Goal: Information Seeking & Learning: Find specific fact

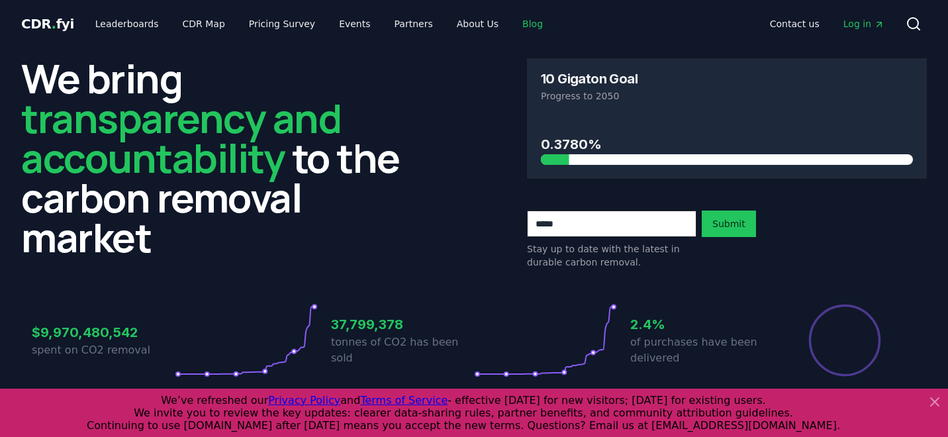
click at [516, 17] on link "Blog" at bounding box center [533, 24] width 42 height 24
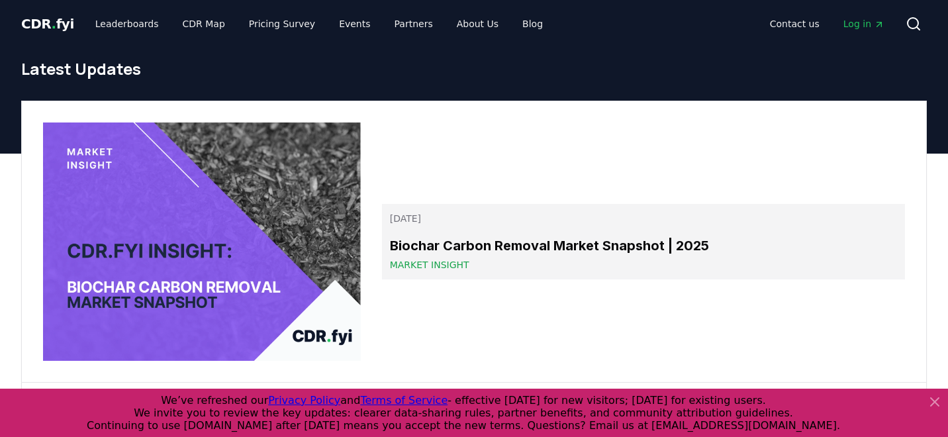
click at [483, 239] on h3 "Biochar Carbon Removal Market Snapshot | 2025" at bounding box center [643, 246] width 507 height 20
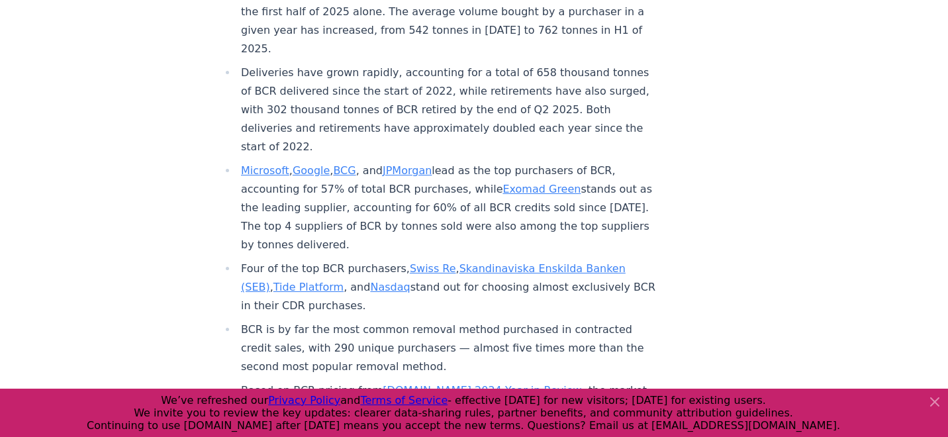
scroll to position [648, 0]
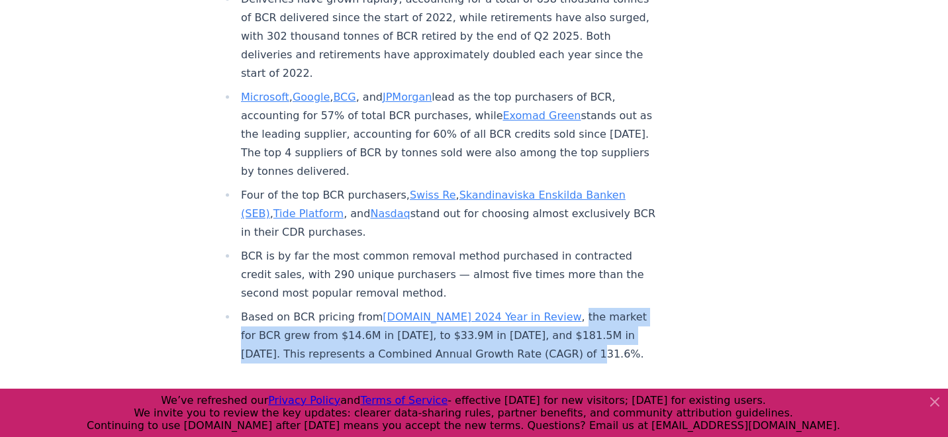
drag, startPoint x: 519, startPoint y: 275, endPoint x: 509, endPoint y: 313, distance: 39.5
click at [509, 313] on li "Based on BCR pricing from [DOMAIN_NAME] 2024 Year in Review , the market for BC…" at bounding box center [447, 336] width 421 height 56
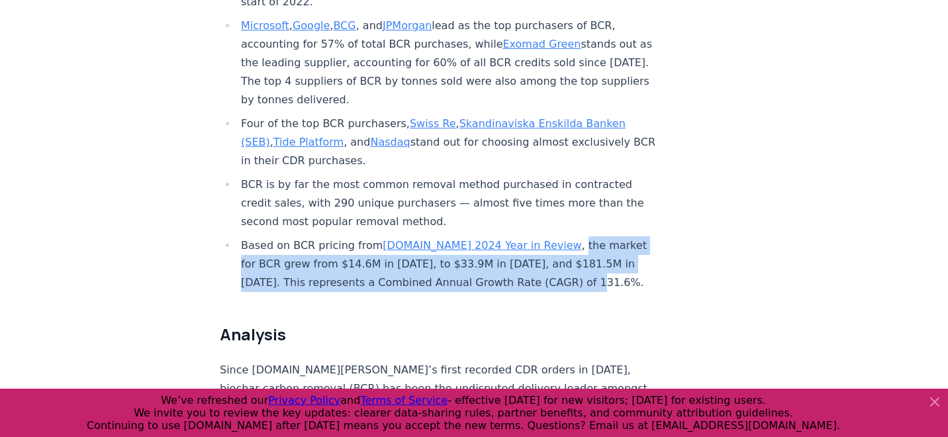
copy li "the market for BCR grew from $14.6M in [DATE], to $33.9M in [DATE], and $181.5M…"
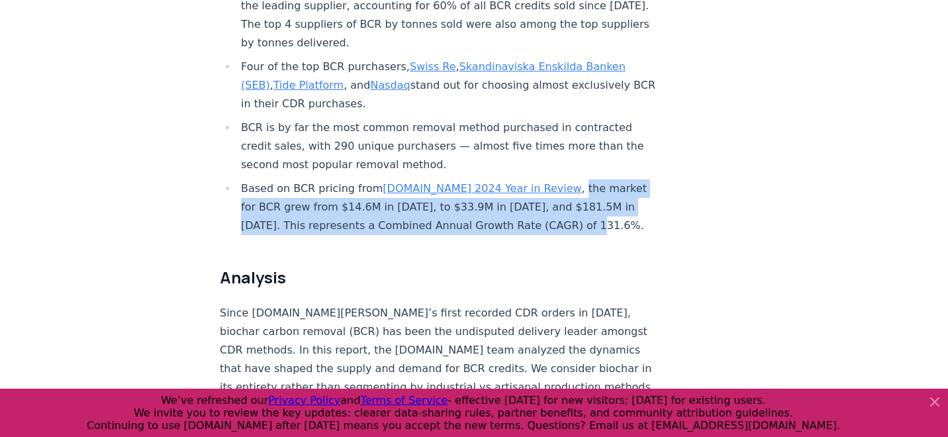
scroll to position [673, 0]
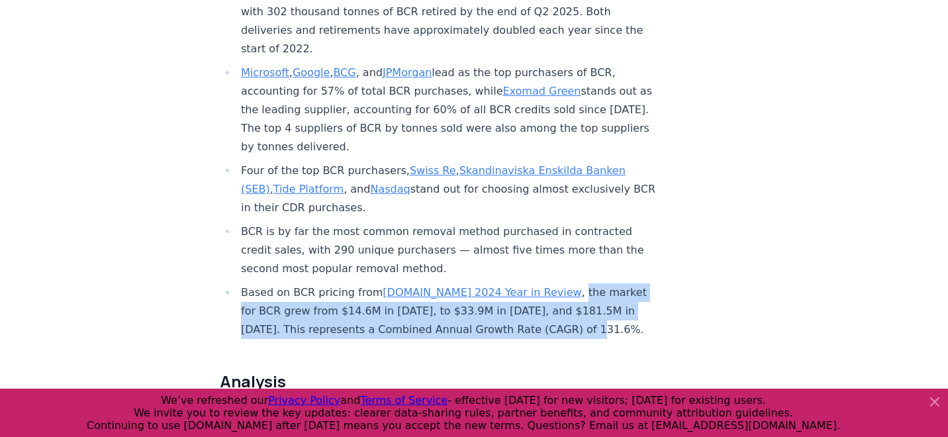
copy li "the market for BCR grew from $14.6M in [DATE], to $33.9M in [DATE], and $181.5M…"
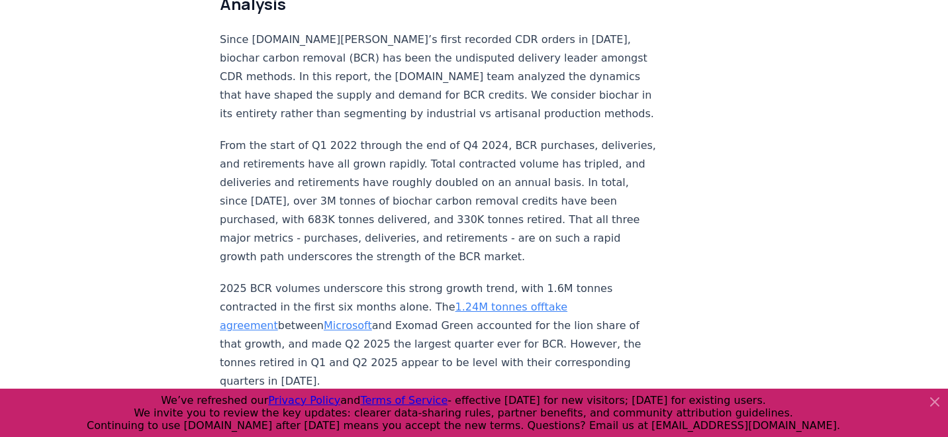
scroll to position [1051, 0]
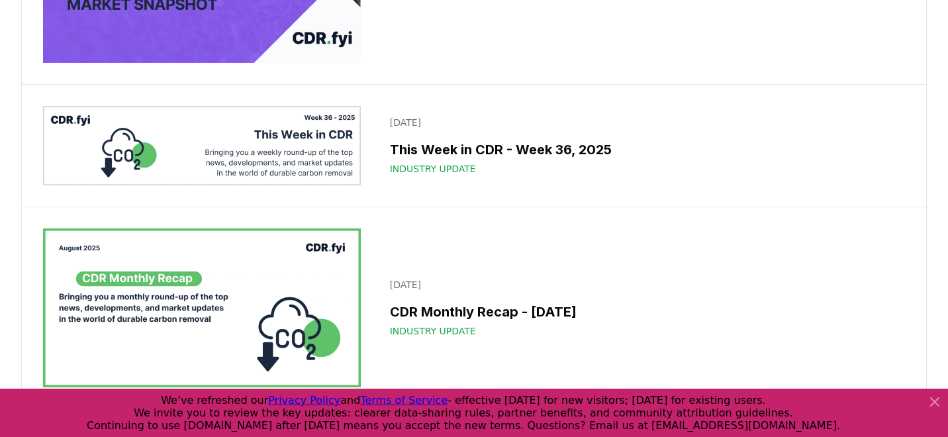
scroll to position [137, 0]
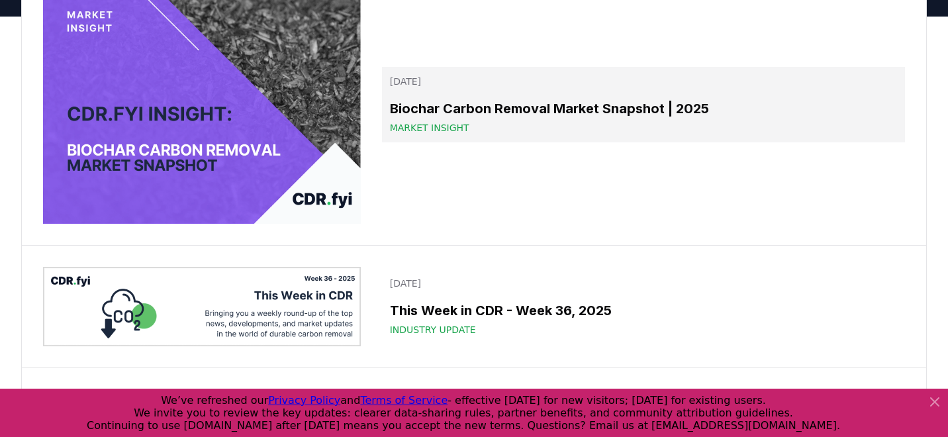
click at [426, 123] on span "Market Insight" at bounding box center [429, 127] width 79 height 13
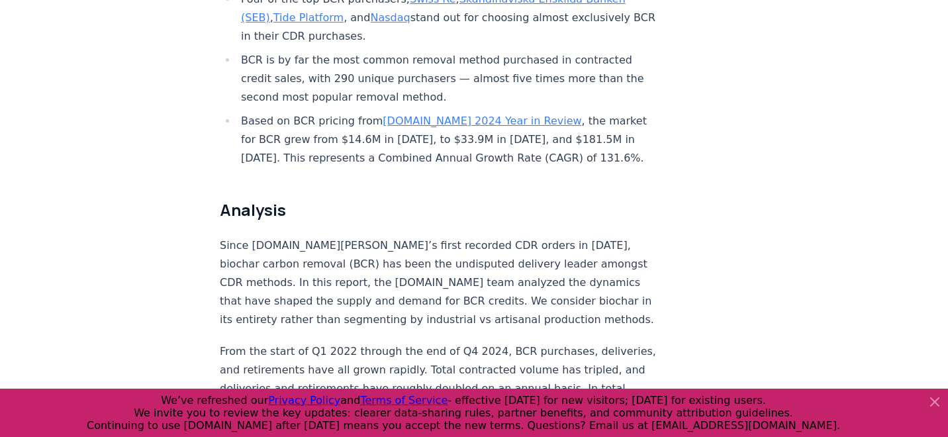
scroll to position [853, 0]
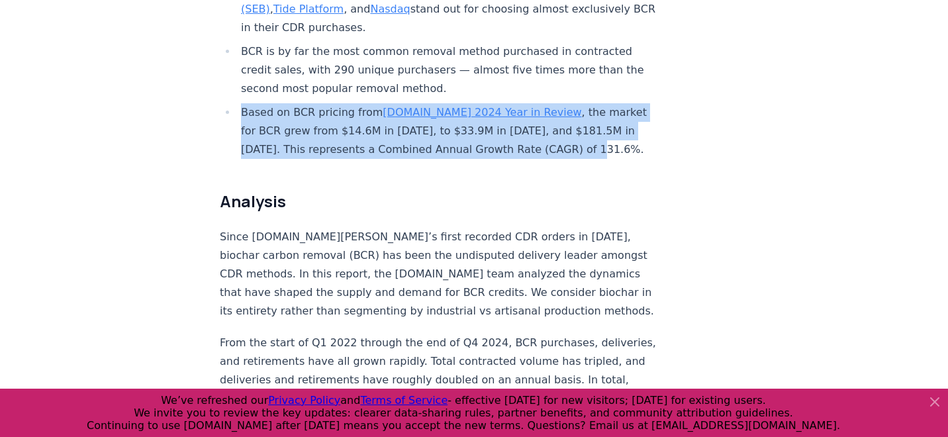
drag, startPoint x: 485, startPoint y: 113, endPoint x: 241, endPoint y: 76, distance: 246.5
click at [241, 103] on li "Based on BCR pricing from [DOMAIN_NAME] 2024 Year in Review , the market for BC…" at bounding box center [447, 131] width 421 height 56
copy li "Based on BCR pricing from [DOMAIN_NAME] 2024 Year in Review , the market for BC…"
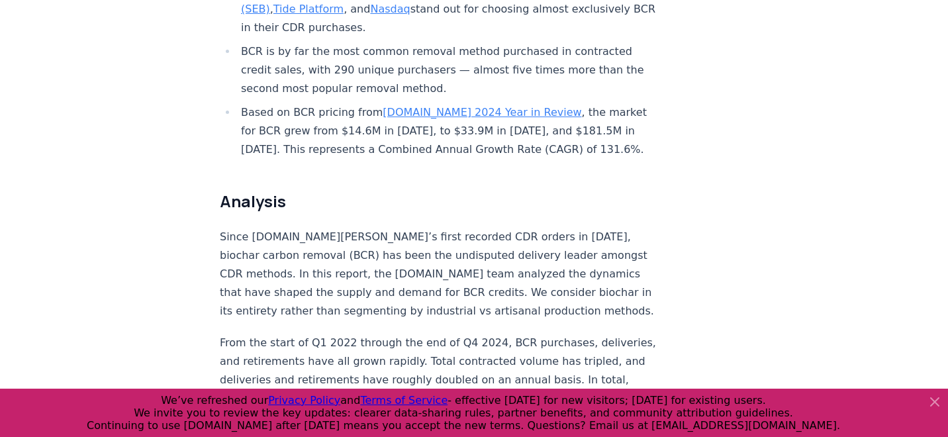
drag, startPoint x: 514, startPoint y: 106, endPoint x: 391, endPoint y: 113, distance: 122.7
click at [391, 113] on li "Based on BCR pricing from [DOMAIN_NAME] 2024 Year in Review , the market for BC…" at bounding box center [447, 131] width 421 height 56
copy li "(CAGR) of 131.6%."
